Goal: Check status: Check status

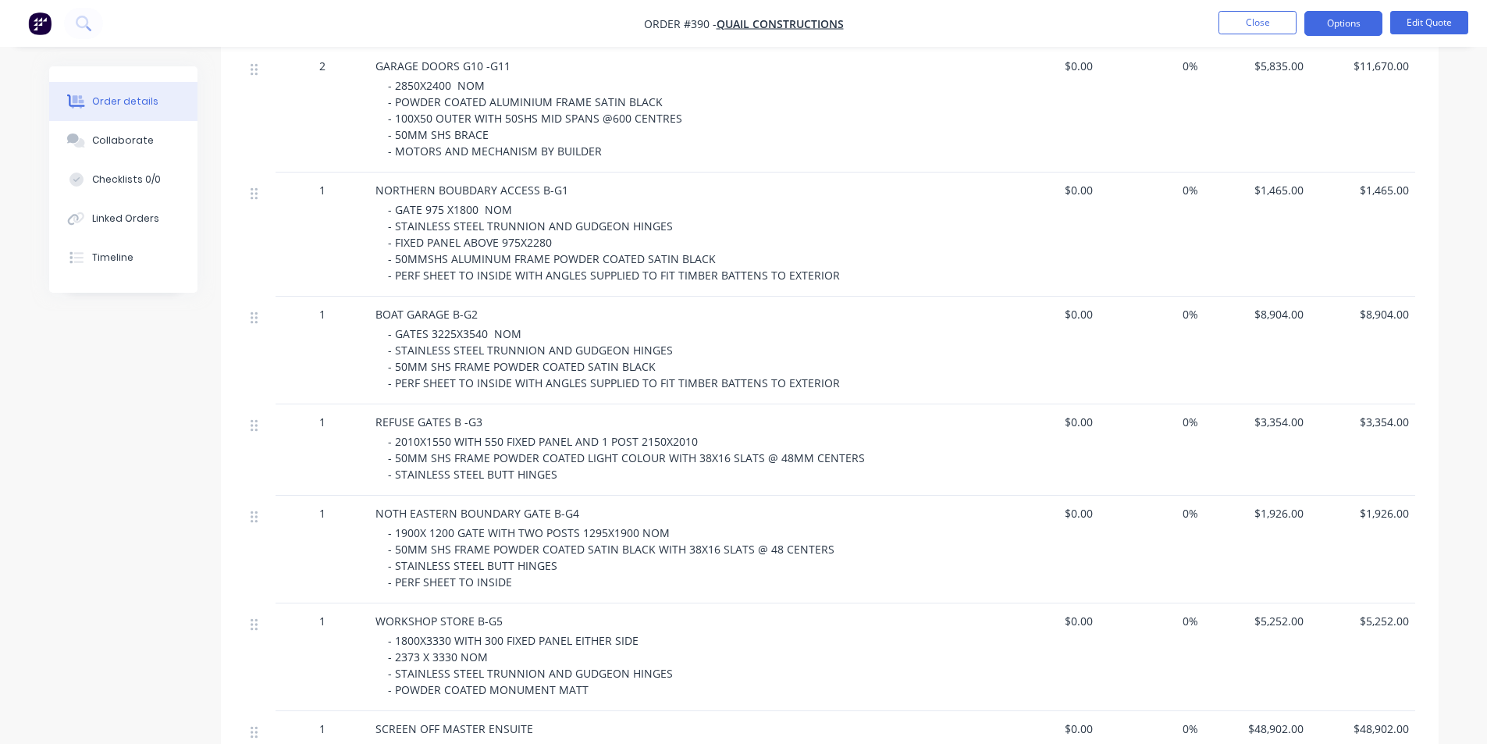
scroll to position [625, 0]
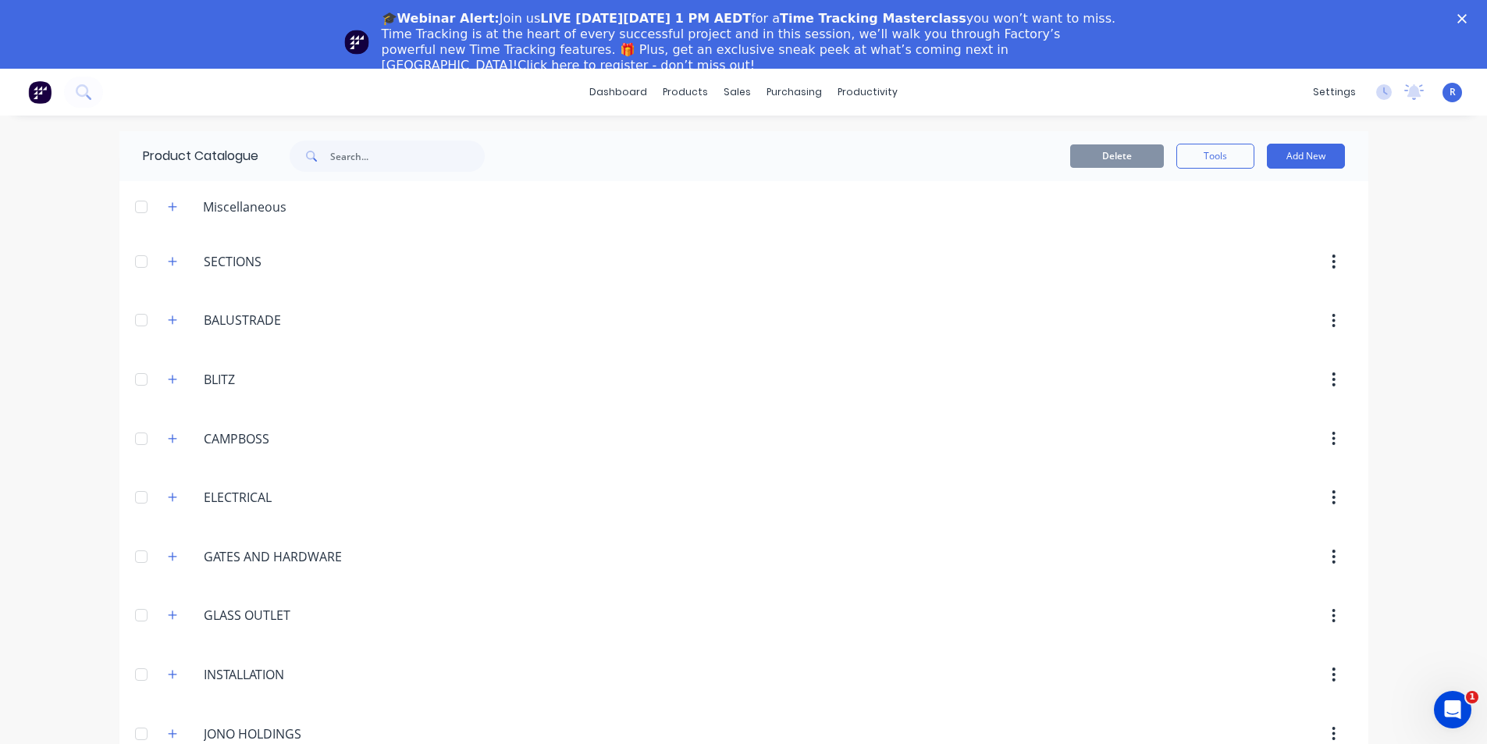
click at [1467, 17] on polygon "Close" at bounding box center [1462, 18] width 9 height 9
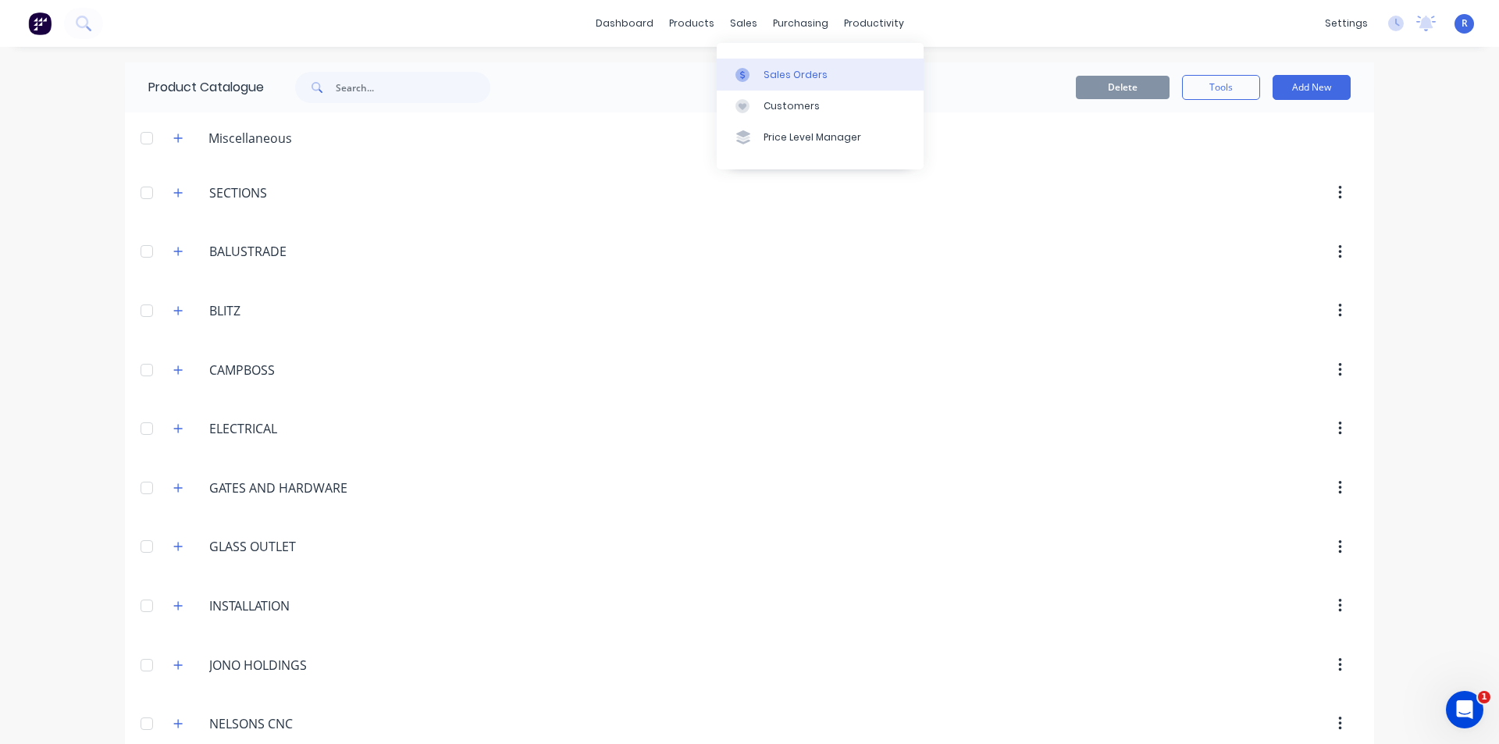
click at [763, 71] on div "Sales Orders" at bounding box center [795, 75] width 64 height 14
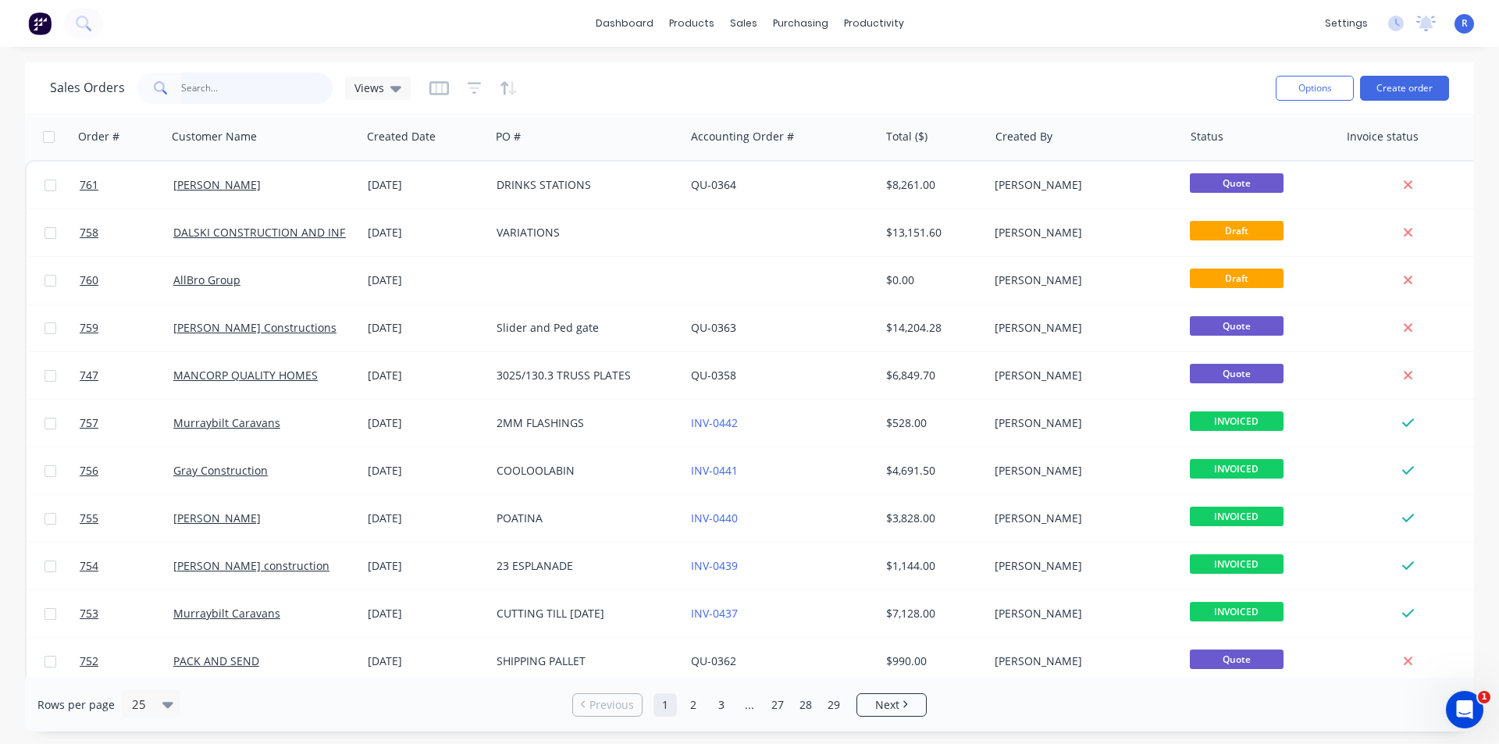
click at [244, 96] on input "text" at bounding box center [257, 88] width 152 height 31
type input "quail"
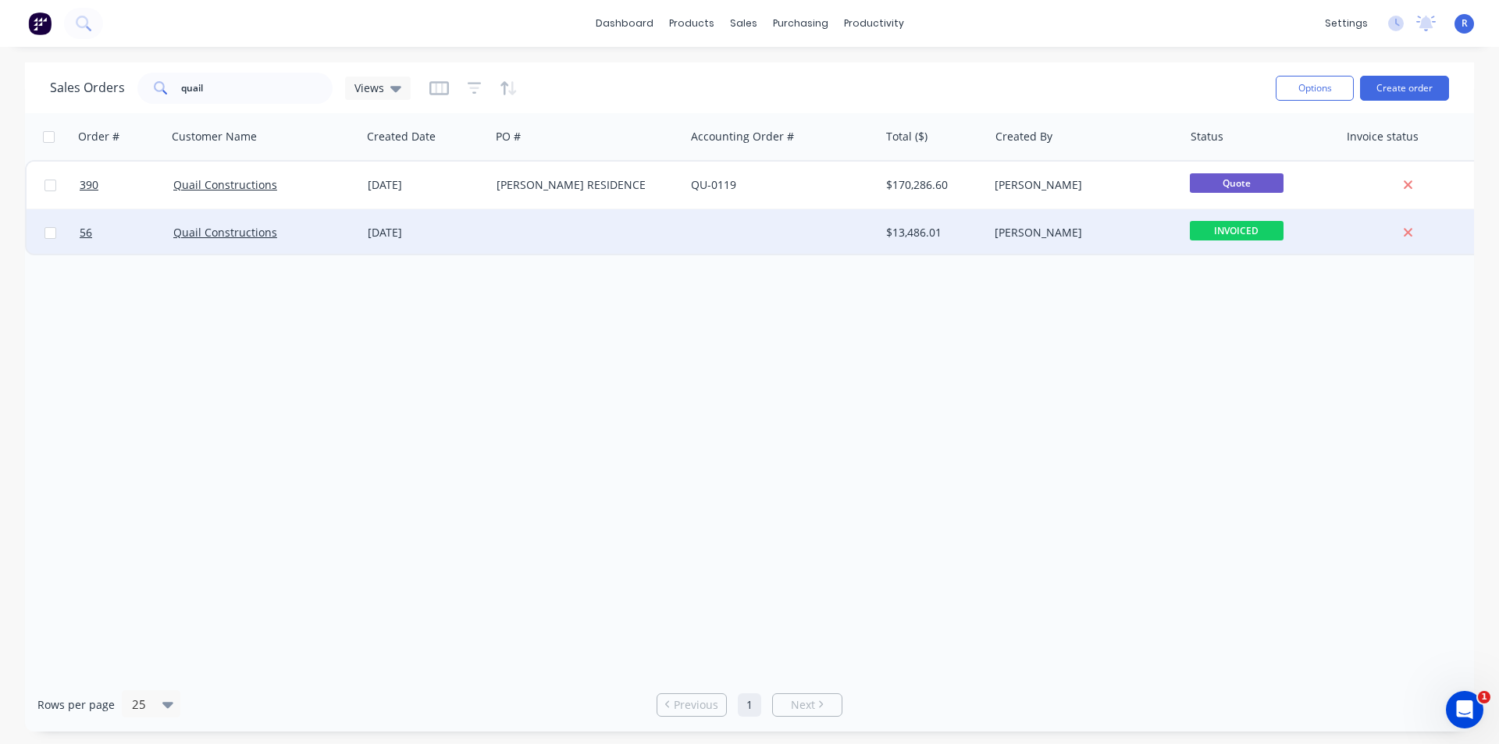
click at [770, 224] on div at bounding box center [782, 232] width 194 height 47
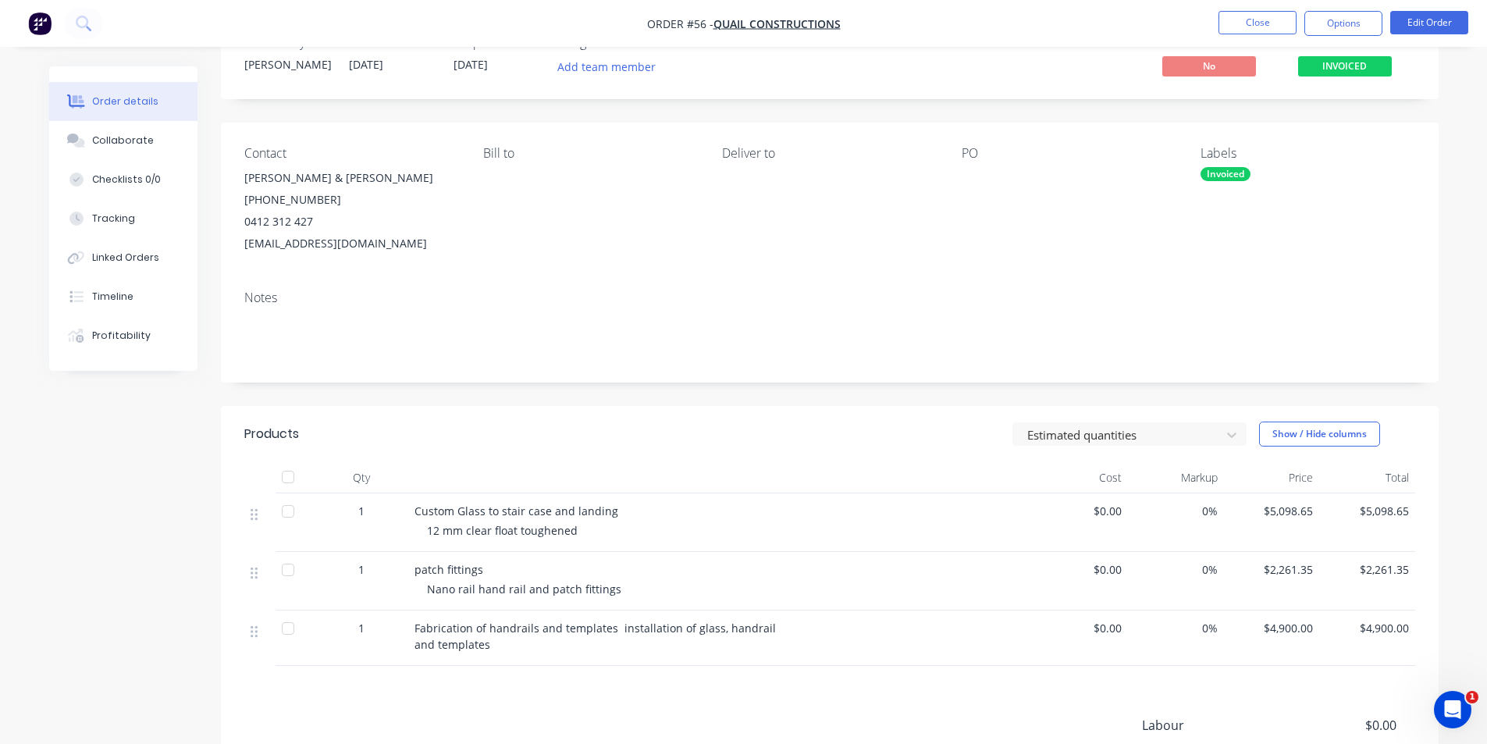
scroll to position [78, 0]
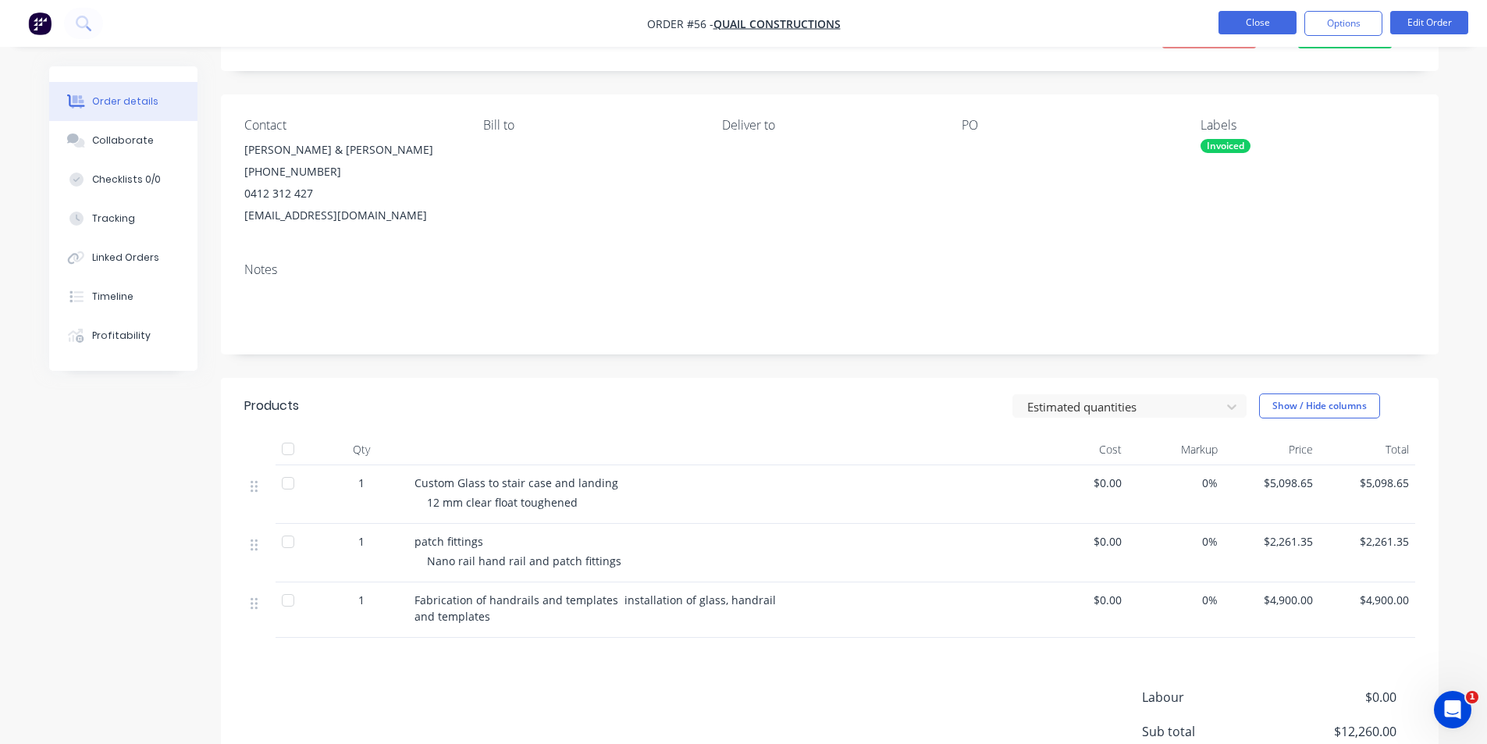
click at [1265, 23] on button "Close" at bounding box center [1258, 22] width 78 height 23
